Goal: Browse casually

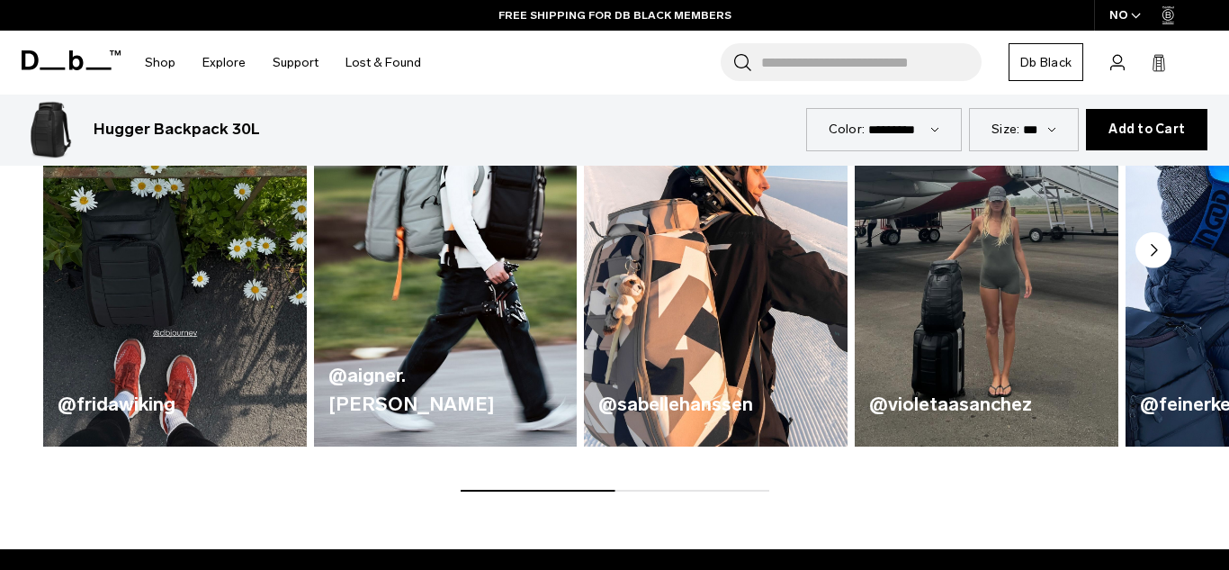
click at [1157, 249] on circle "Next slide" at bounding box center [1154, 250] width 36 height 36
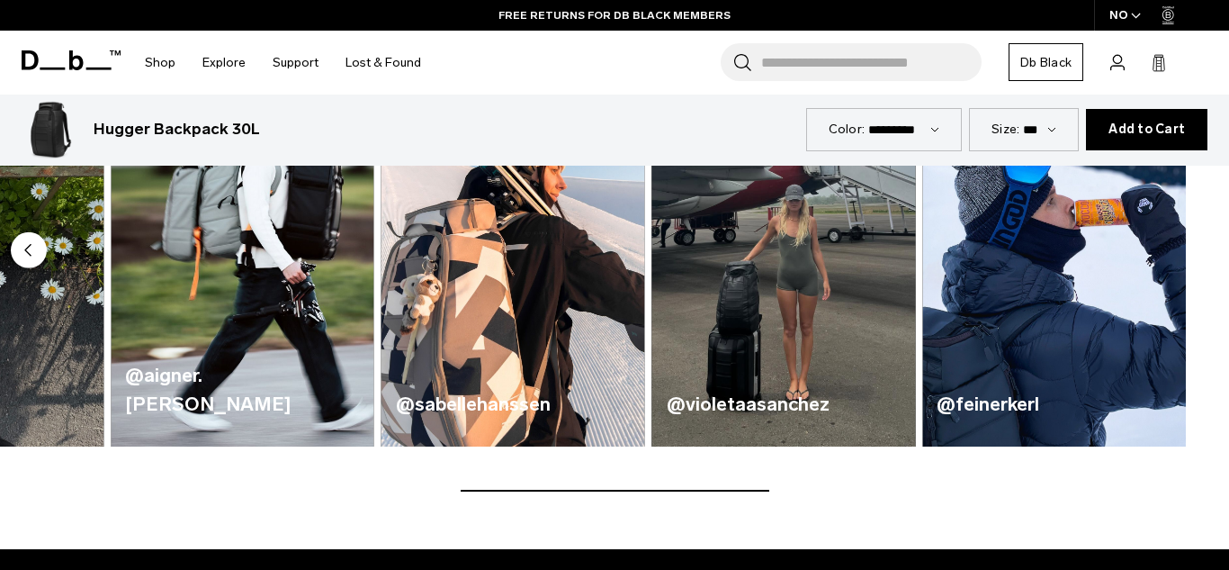
click at [858, 311] on img "4 / 5" at bounding box center [783, 228] width 271 height 447
click at [103, 62] on icon at bounding box center [71, 60] width 99 height 20
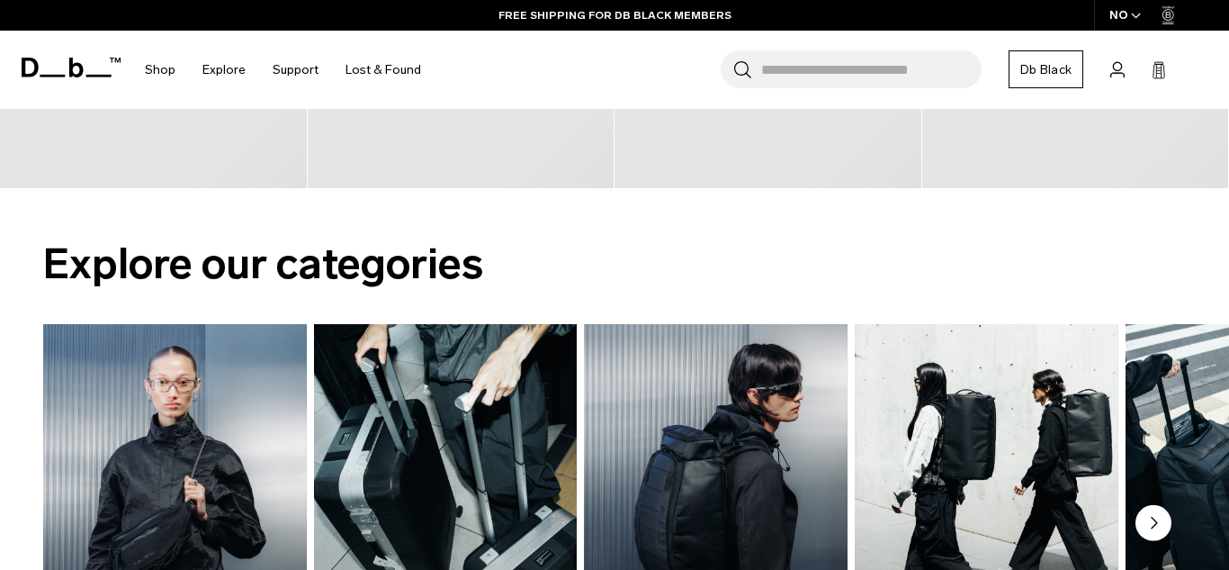
scroll to position [1334, 0]
